Goal: Transaction & Acquisition: Book appointment/travel/reservation

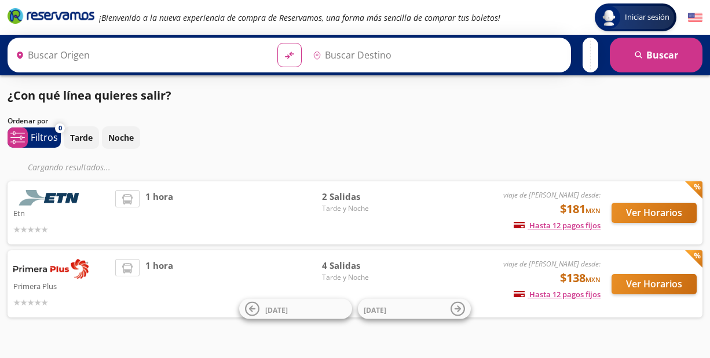
type input "[GEOGRAPHIC_DATA], [GEOGRAPHIC_DATA]"
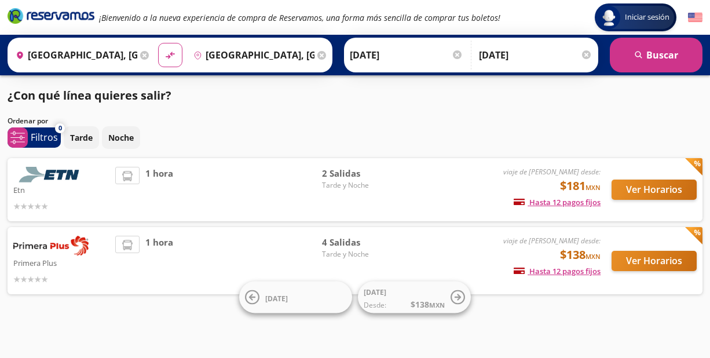
click at [409, 125] on div "Ordenar por" at bounding box center [355, 121] width 695 height 10
click at [636, 262] on button "Ver Horarios" at bounding box center [654, 261] width 85 height 20
click at [640, 189] on button "Ver Horarios" at bounding box center [654, 190] width 85 height 20
click at [647, 258] on button "Ver Horarios" at bounding box center [654, 261] width 85 height 20
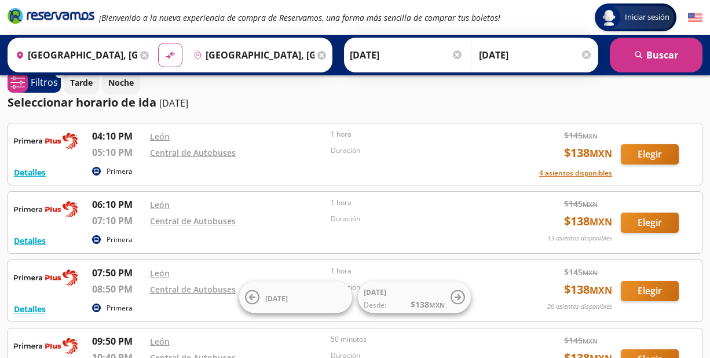
scroll to position [3, 0]
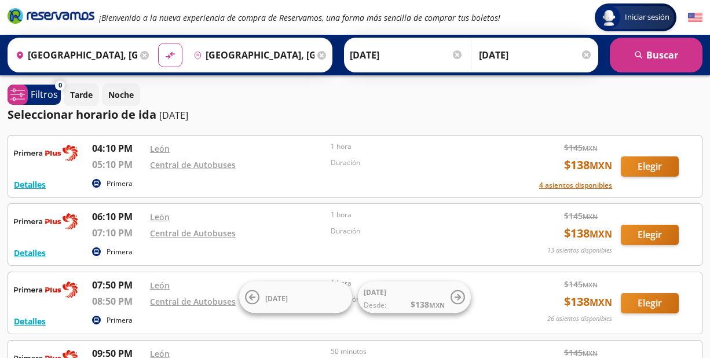
click at [313, 118] on div "Seleccionar horario de [PERSON_NAME] [DATE]" at bounding box center [355, 114] width 695 height 17
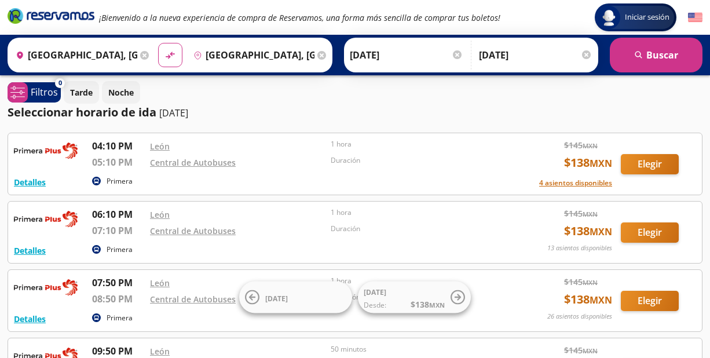
scroll to position [0, 0]
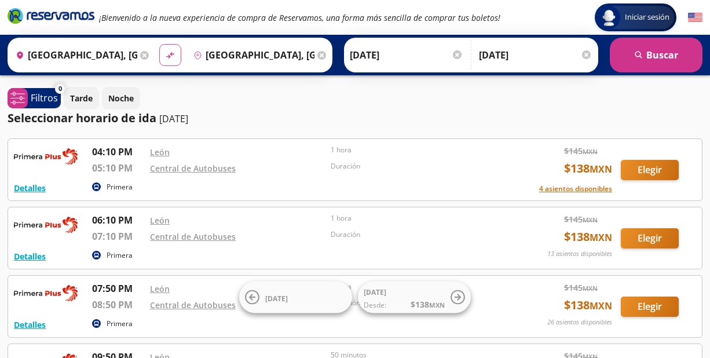
click at [172, 53] on icon "material-symbols:compare-arrows-rounded" at bounding box center [170, 55] width 10 height 11
type input "[GEOGRAPHIC_DATA], [GEOGRAPHIC_DATA]"
click at [662, 59] on button "search [GEOGRAPHIC_DATA]" at bounding box center [656, 55] width 93 height 35
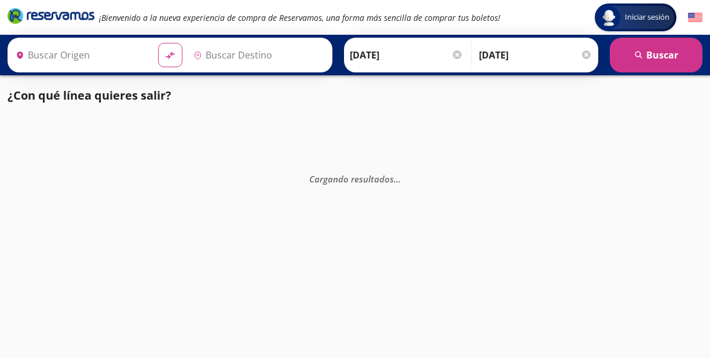
type input "[GEOGRAPHIC_DATA], [GEOGRAPHIC_DATA]"
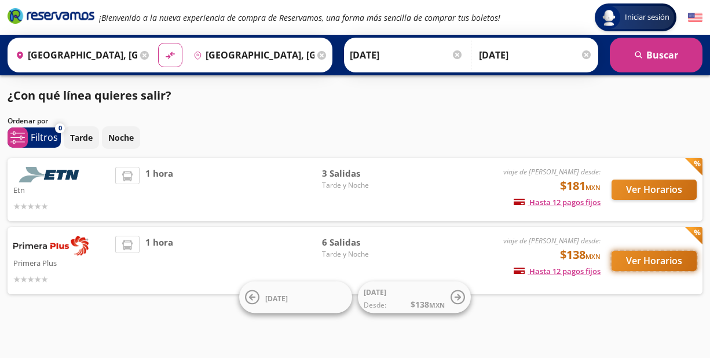
click at [644, 258] on button "Ver Horarios" at bounding box center [654, 261] width 85 height 20
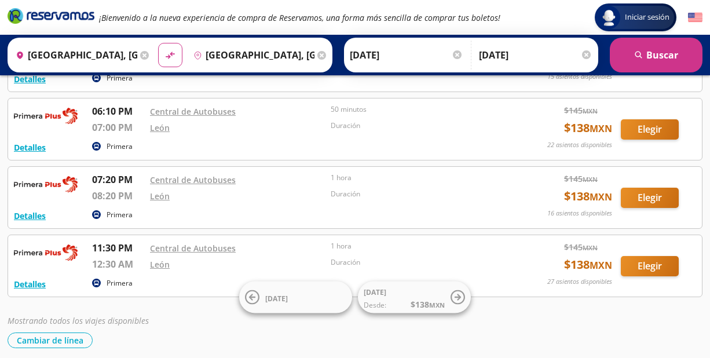
scroll to position [173, 0]
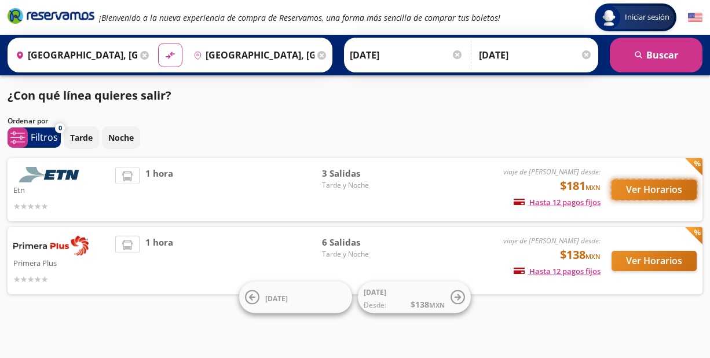
click at [642, 192] on button "Ver Horarios" at bounding box center [654, 190] width 85 height 20
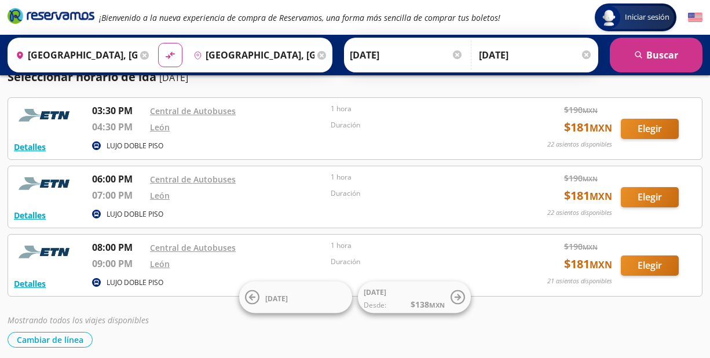
scroll to position [31, 0]
